Goal: Navigation & Orientation: Find specific page/section

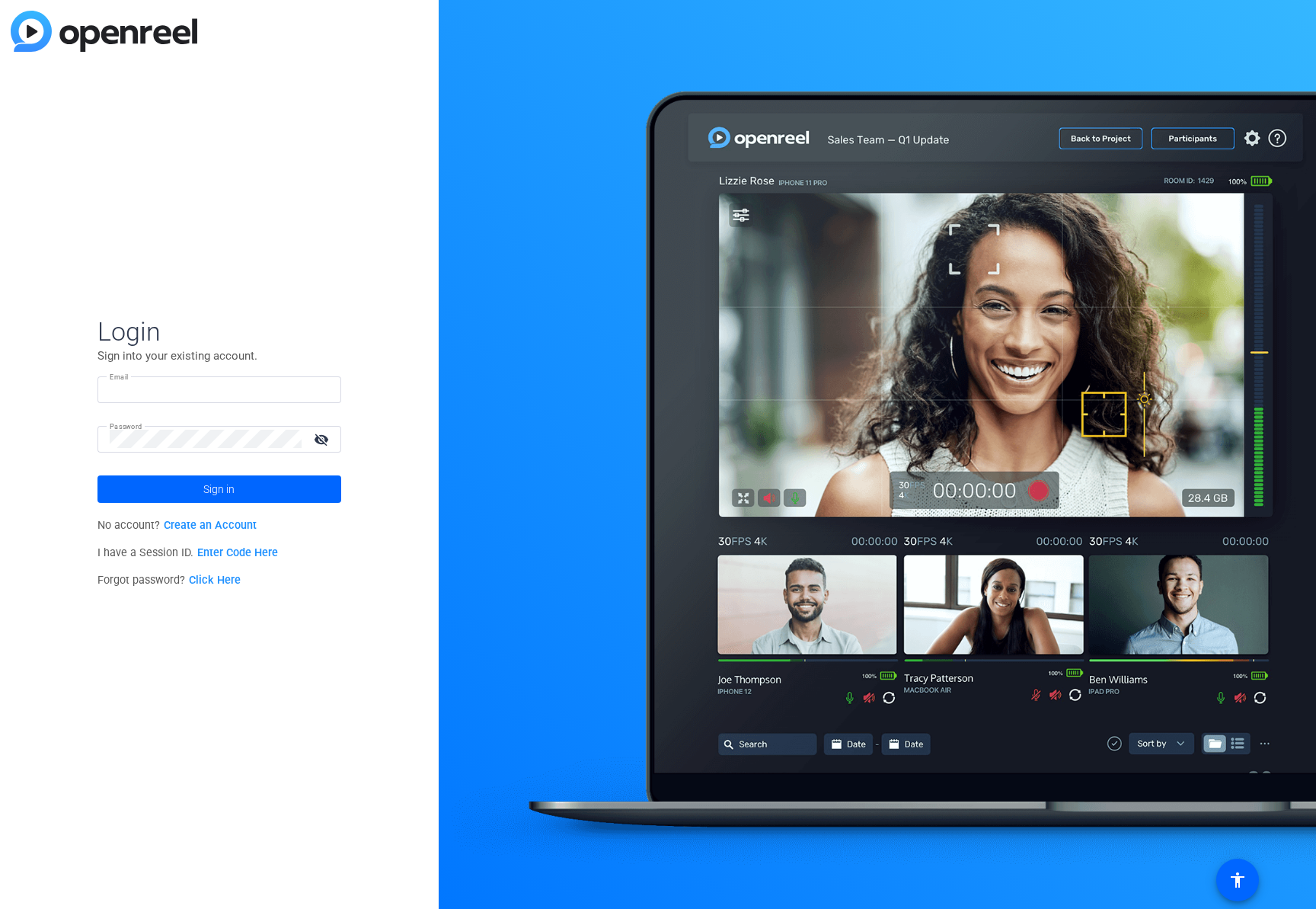
type input "[EMAIL_ADDRESS][PERSON_NAME][DOMAIN_NAME]"
click at [326, 437] on mat-icon "visibility_off" at bounding box center [323, 439] width 37 height 22
click at [326, 437] on mat-icon "visibility" at bounding box center [323, 439] width 37 height 22
click at [233, 487] on span "Sign in" at bounding box center [219, 489] width 31 height 38
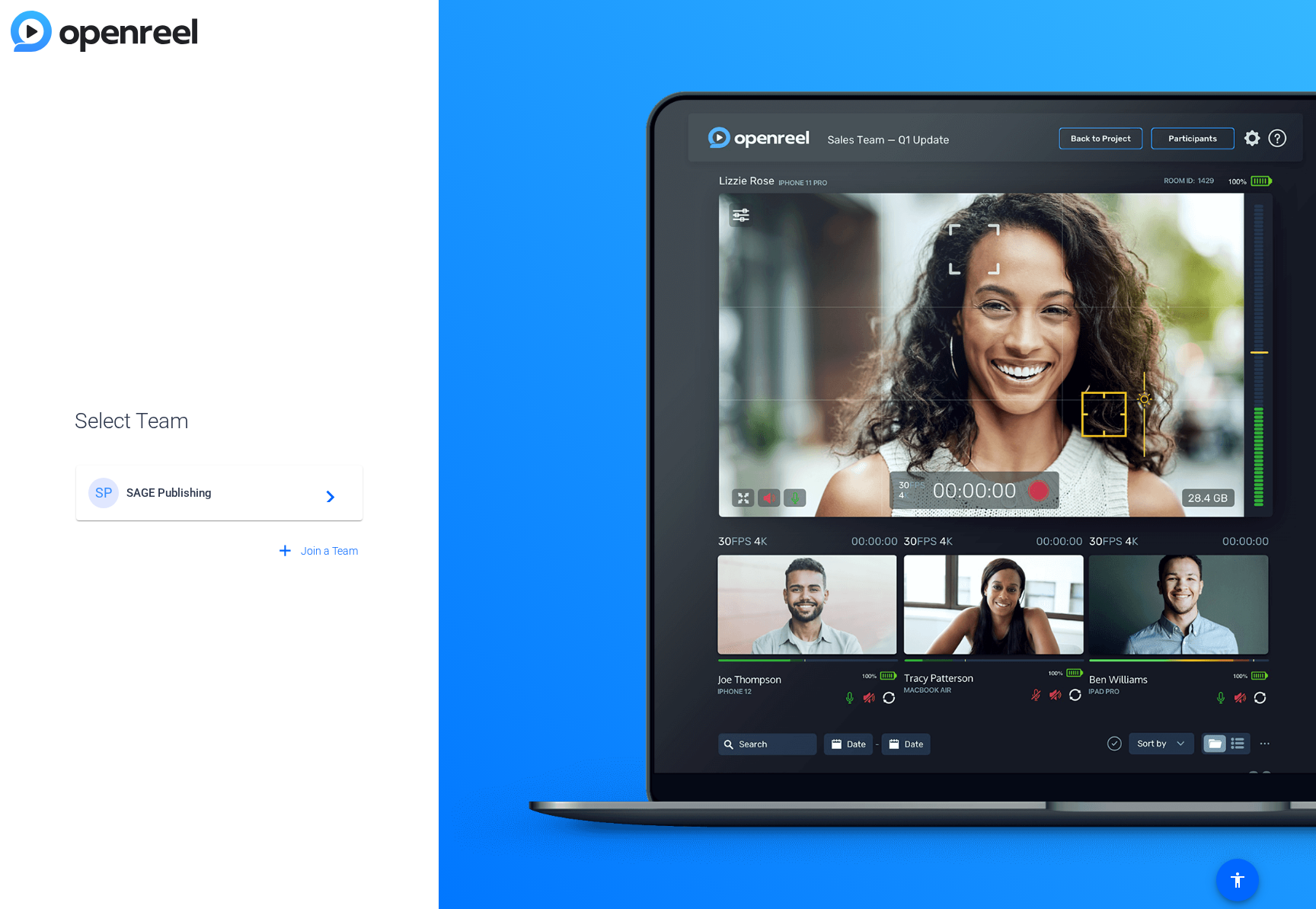
click at [284, 502] on div "SP SAGE Publishing navigate_next" at bounding box center [220, 492] width 262 height 30
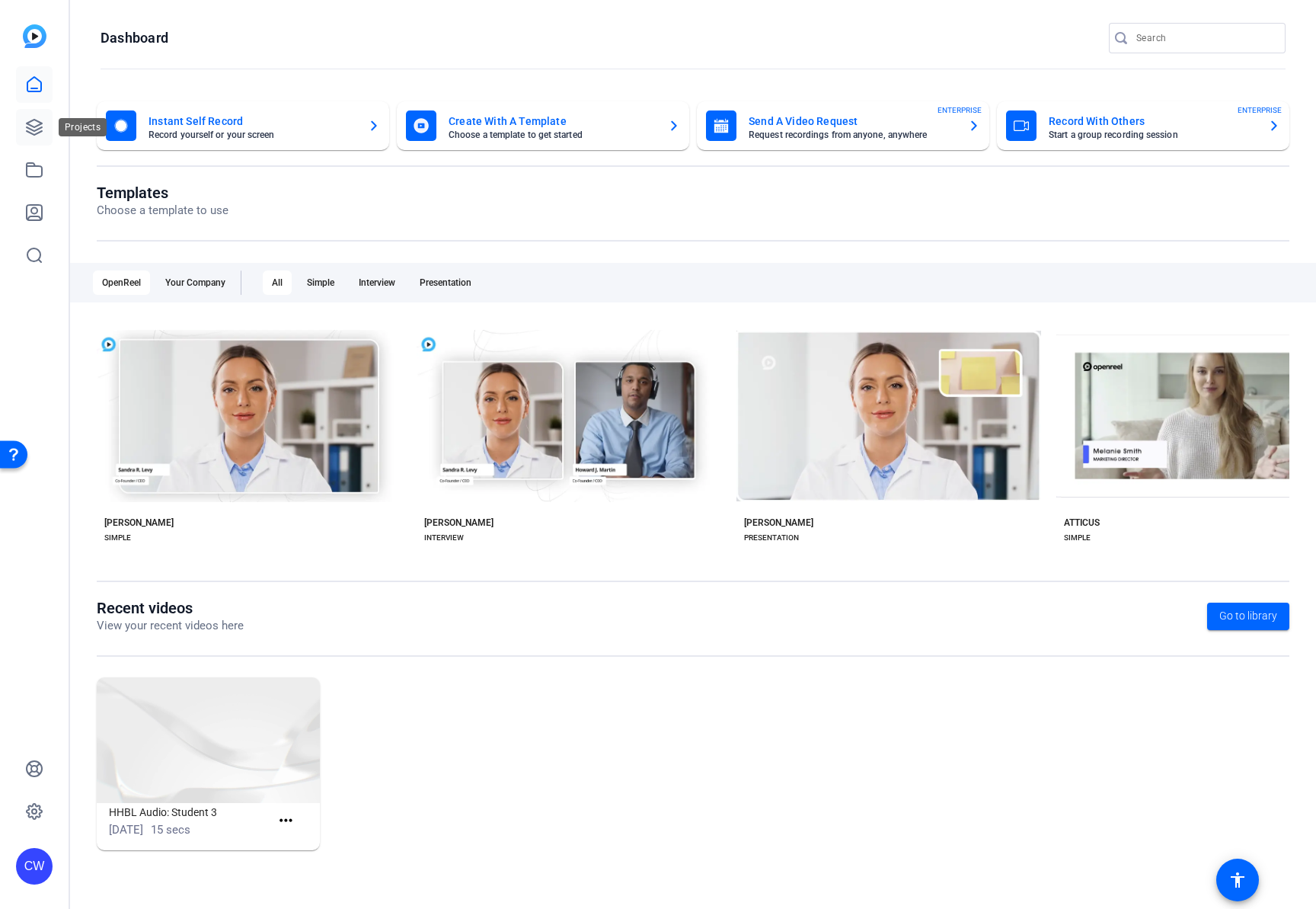
click at [37, 126] on icon at bounding box center [34, 127] width 15 height 15
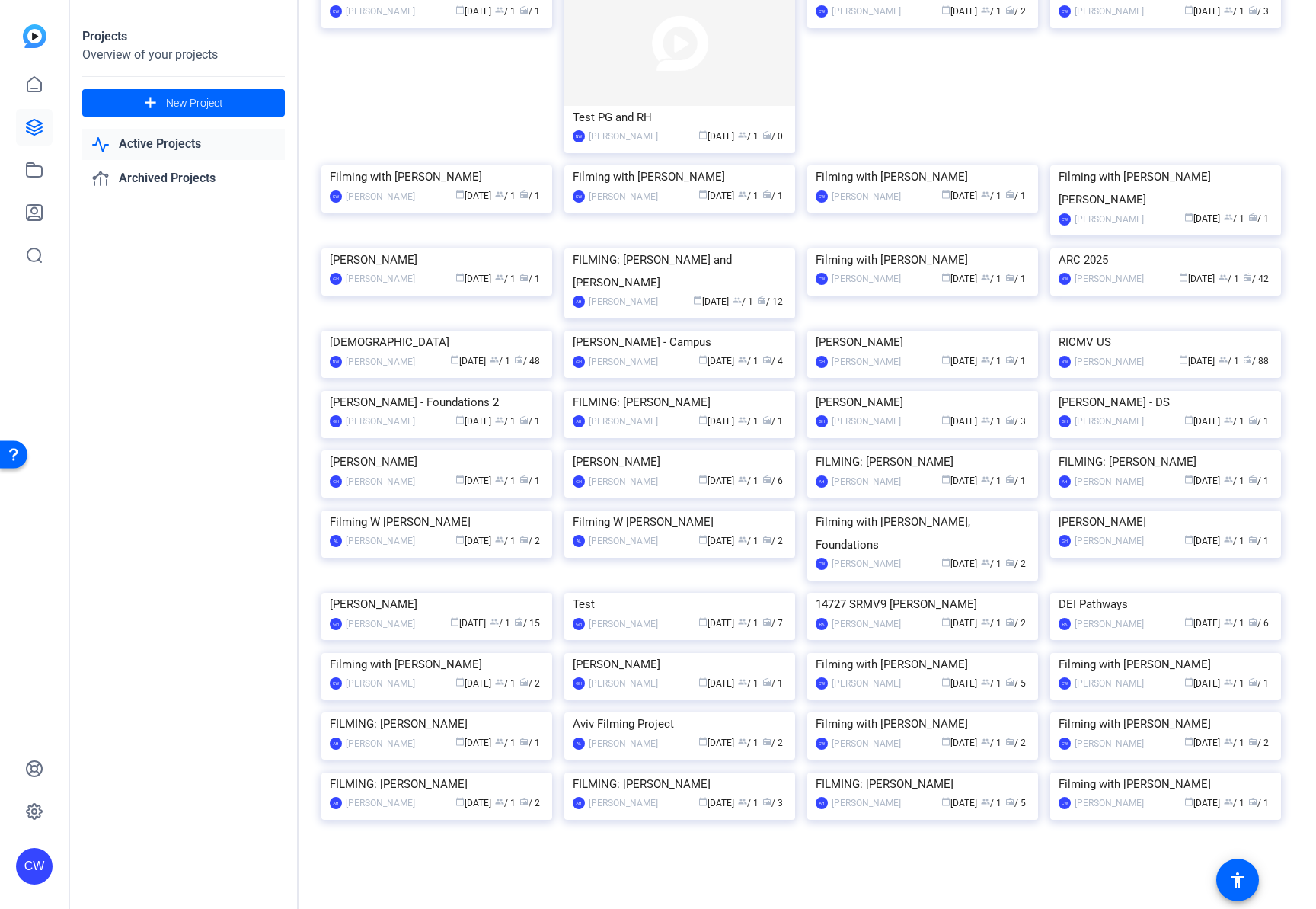
scroll to position [2570, 0]
click at [159, 178] on link "Archived Projects" at bounding box center [183, 178] width 203 height 31
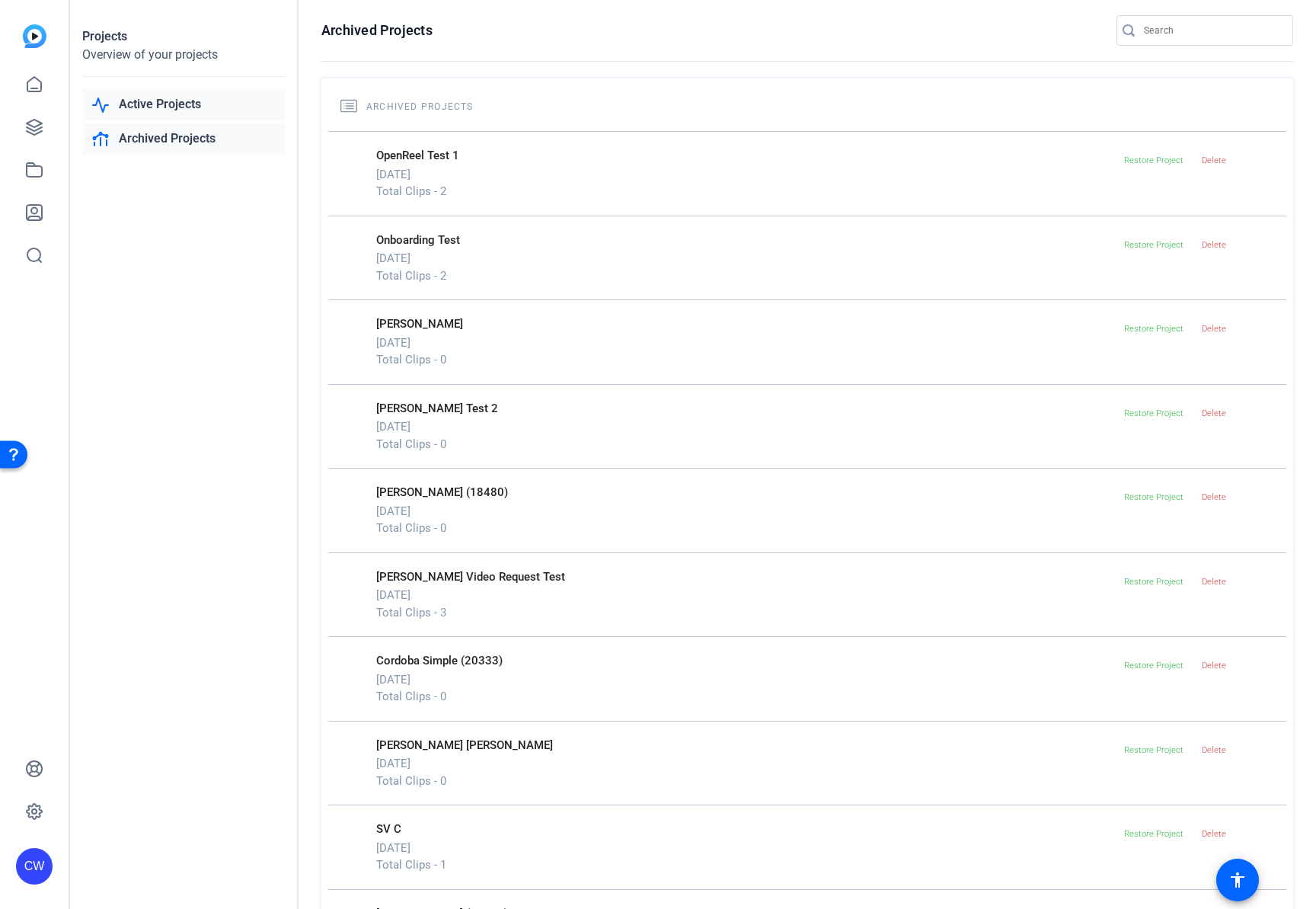
click at [131, 105] on link "Active Projects" at bounding box center [183, 105] width 203 height 31
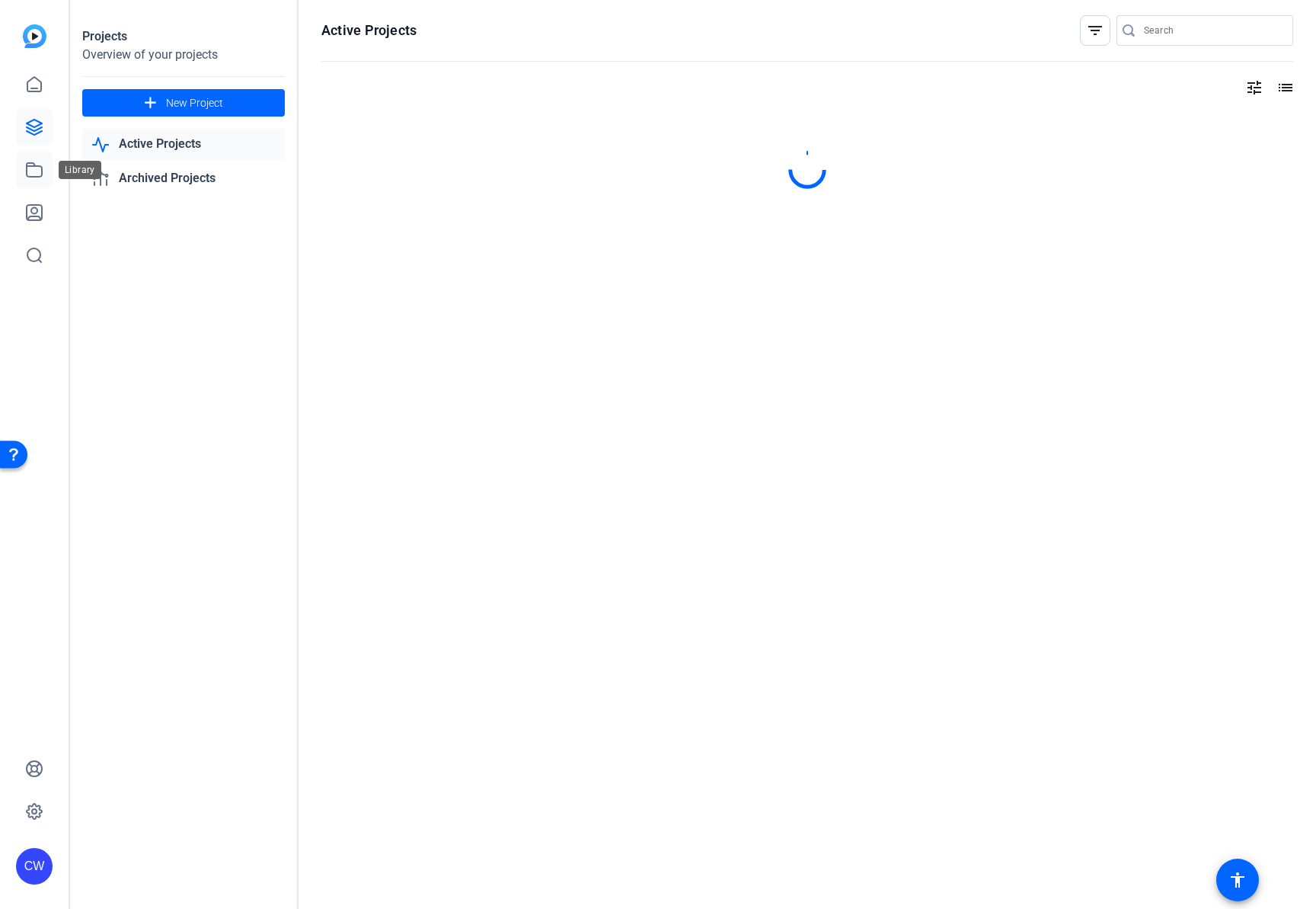
click at [39, 175] on icon at bounding box center [34, 170] width 18 height 18
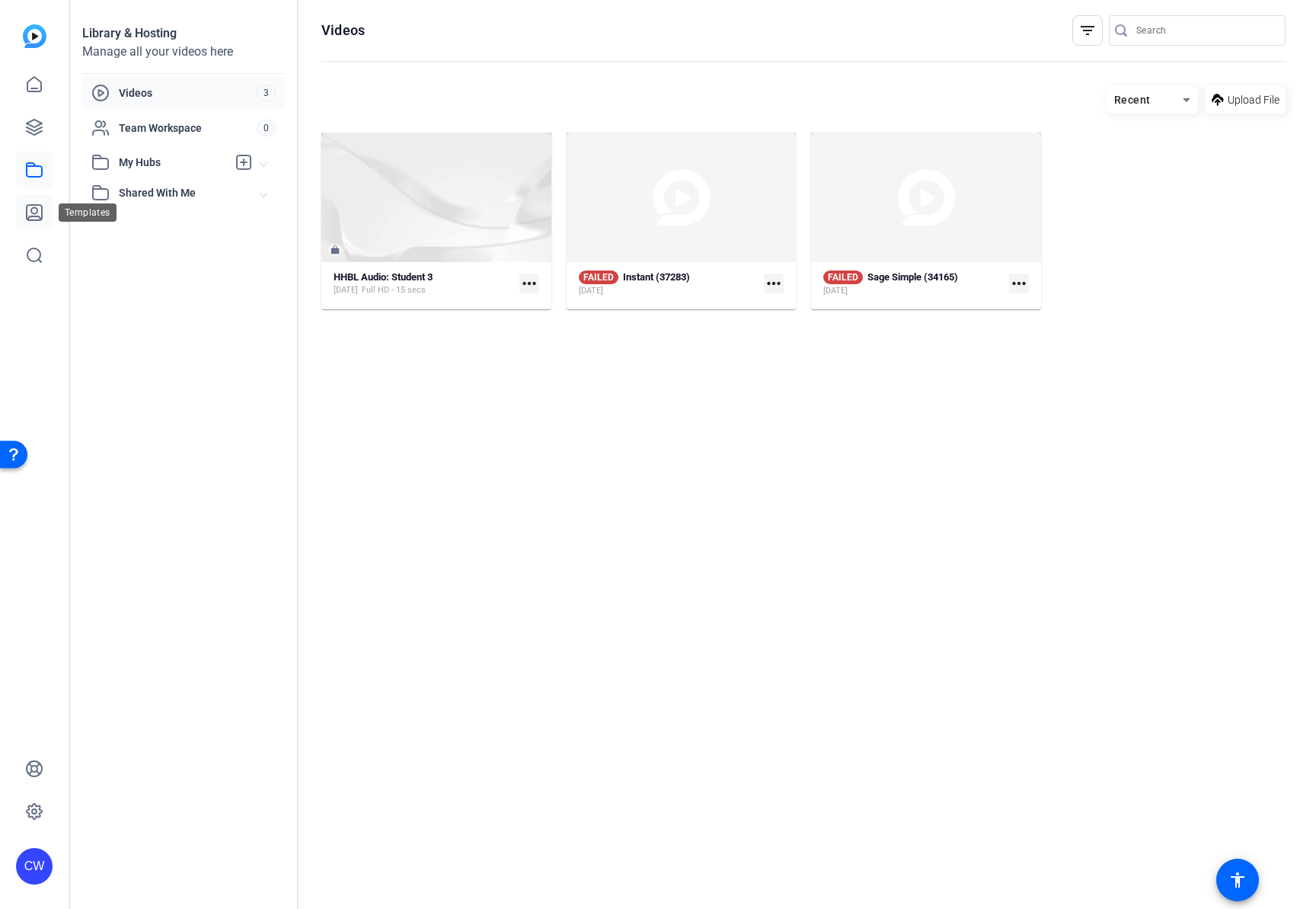
click at [38, 216] on icon at bounding box center [34, 212] width 15 height 15
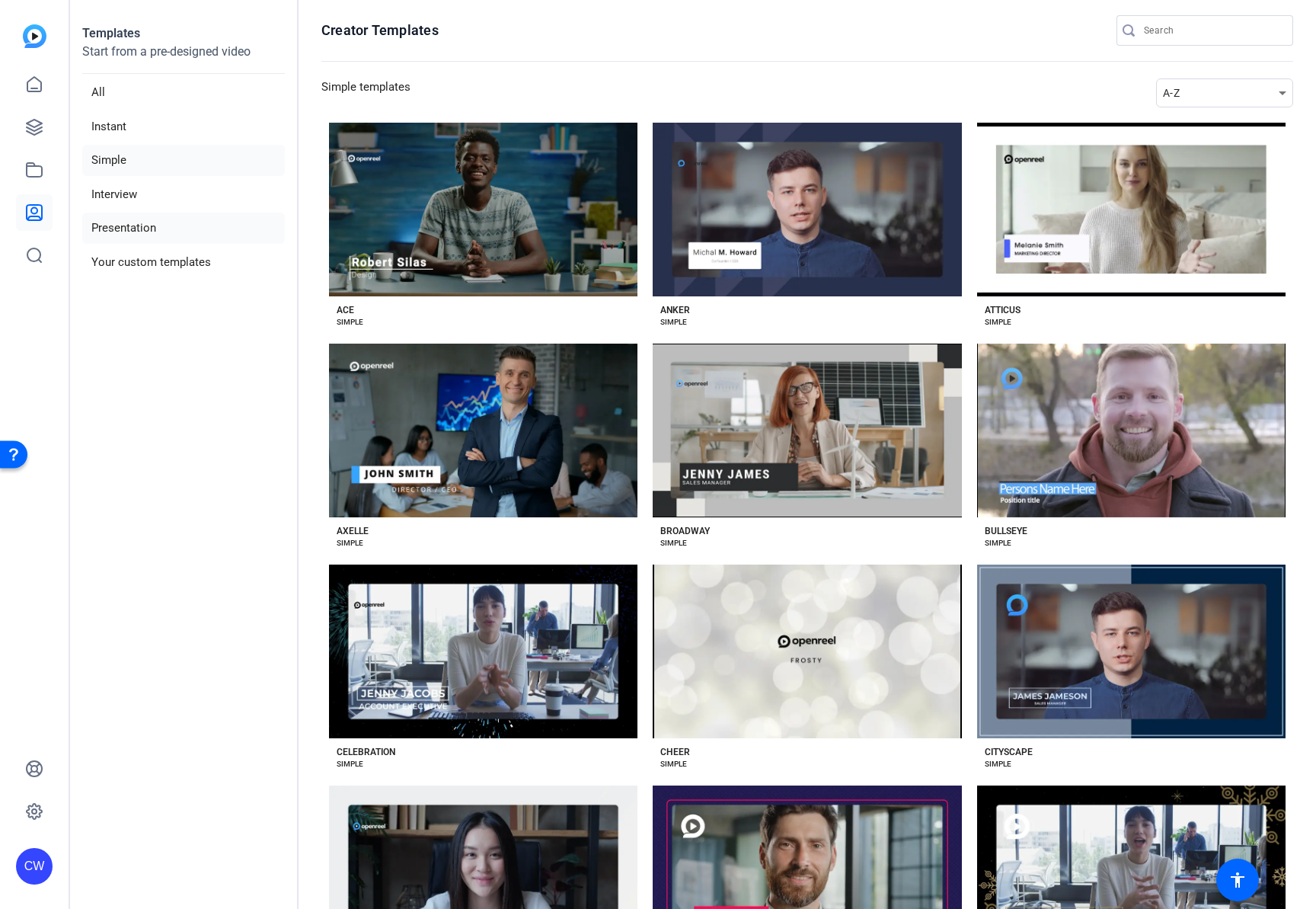
click at [102, 225] on li "Presentation" at bounding box center [183, 228] width 203 height 31
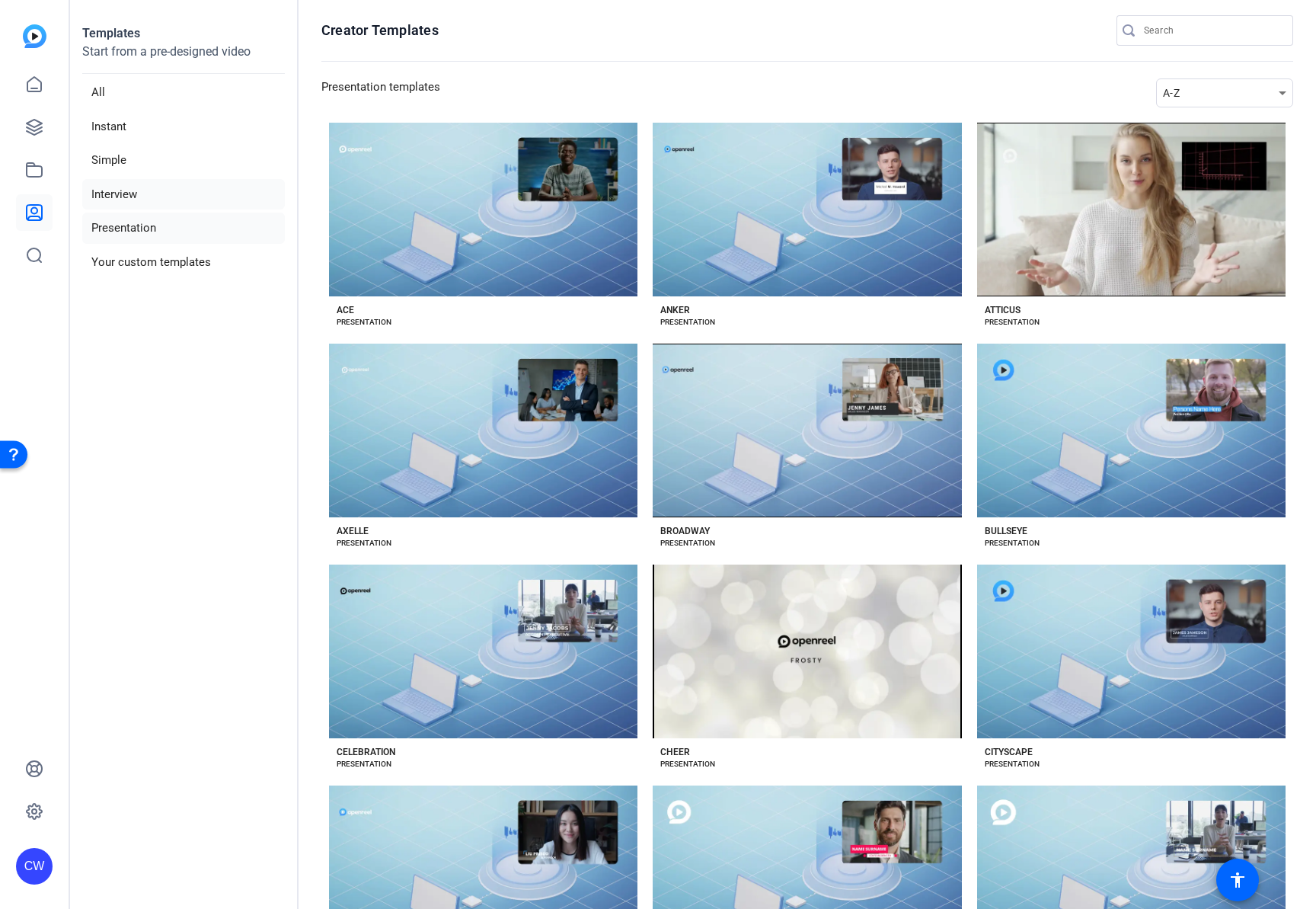
click at [104, 200] on li "Interview" at bounding box center [183, 194] width 203 height 31
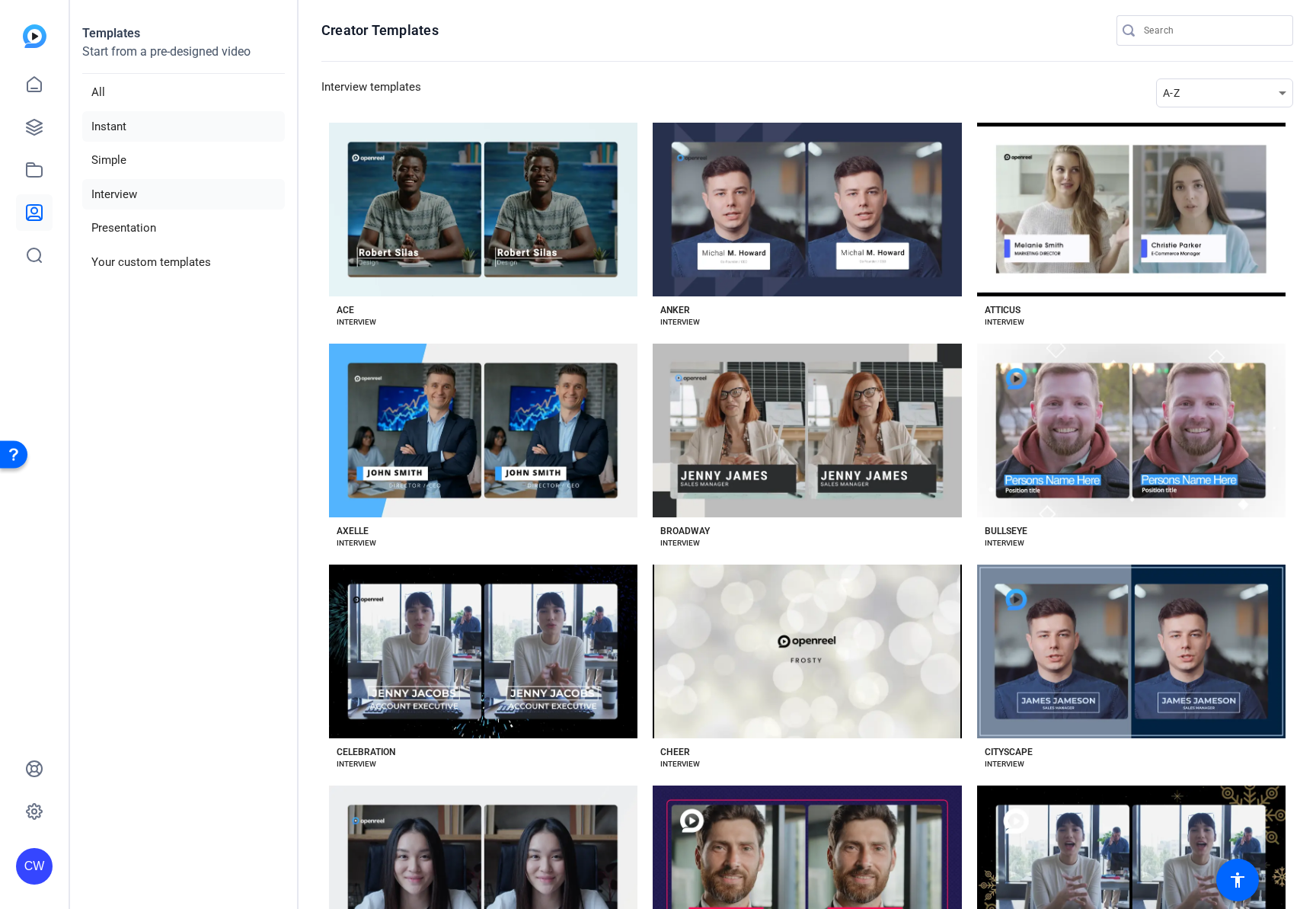
click at [109, 133] on li "Instant" at bounding box center [183, 127] width 203 height 31
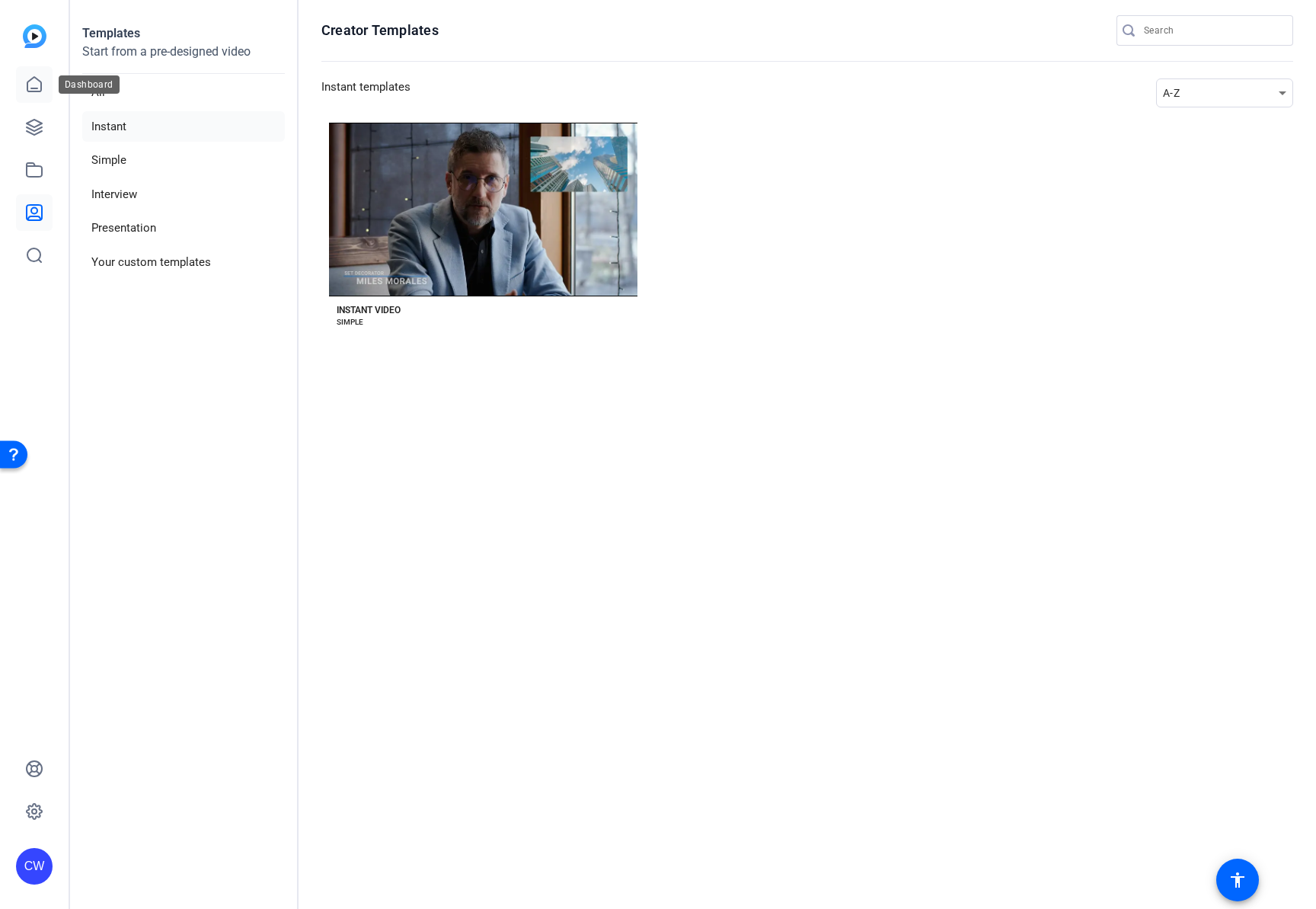
click at [28, 85] on icon at bounding box center [34, 85] width 14 height 15
